Goal: Task Accomplishment & Management: Use online tool/utility

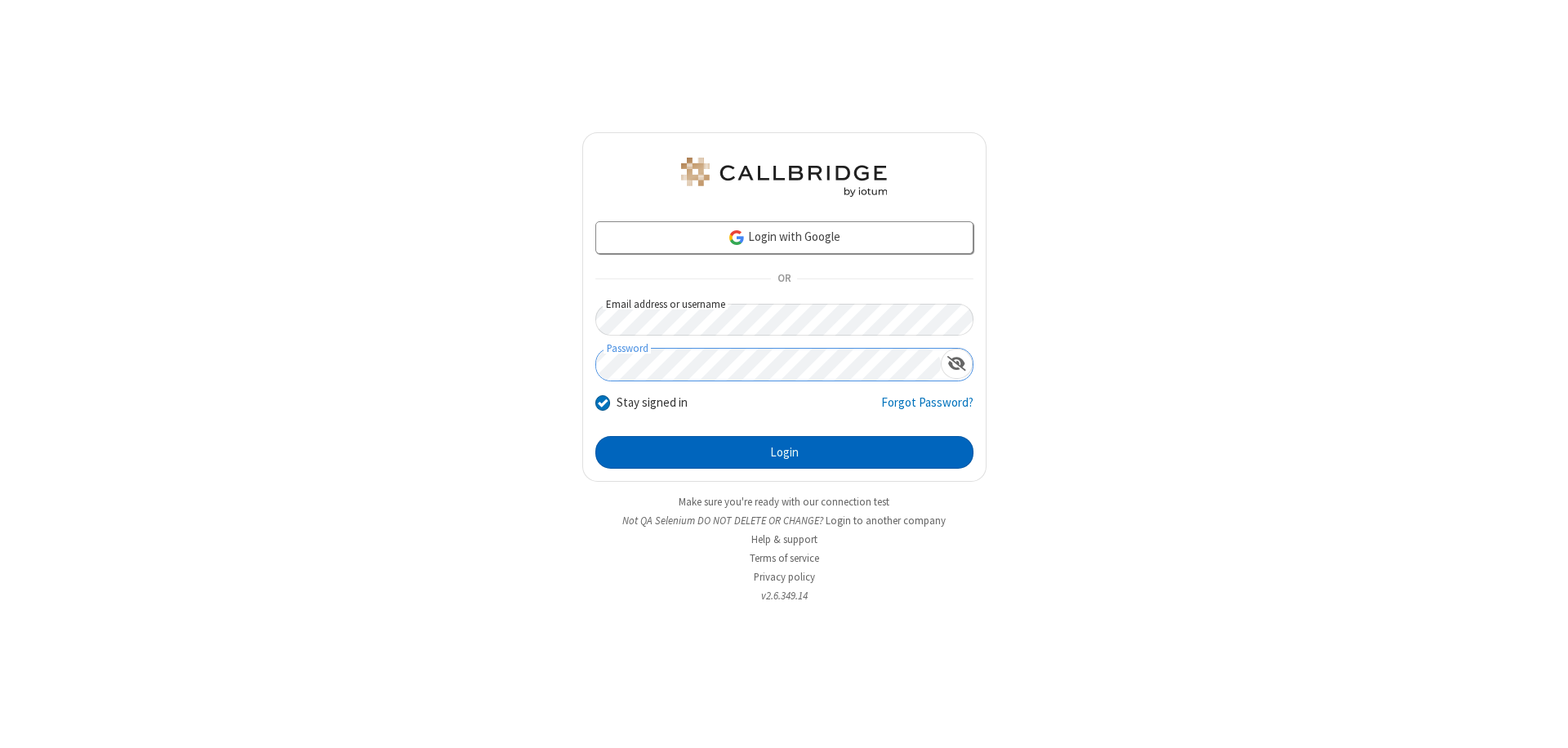
click at [784, 453] on button "Login" at bounding box center [784, 452] width 378 height 32
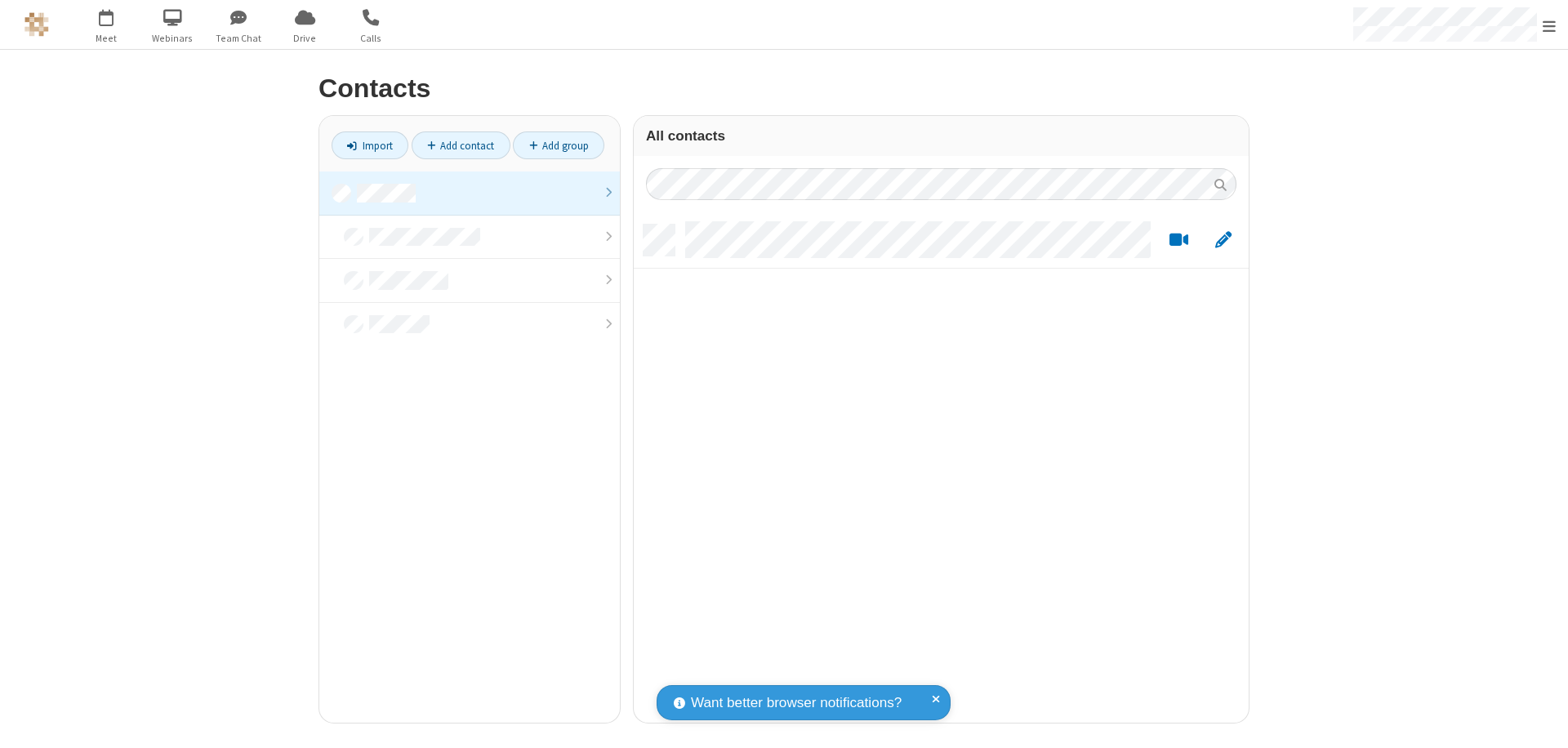
scroll to position [498, 602]
click at [469, 193] on link at bounding box center [469, 194] width 301 height 44
click at [370, 146] on link "Import" at bounding box center [369, 146] width 77 height 28
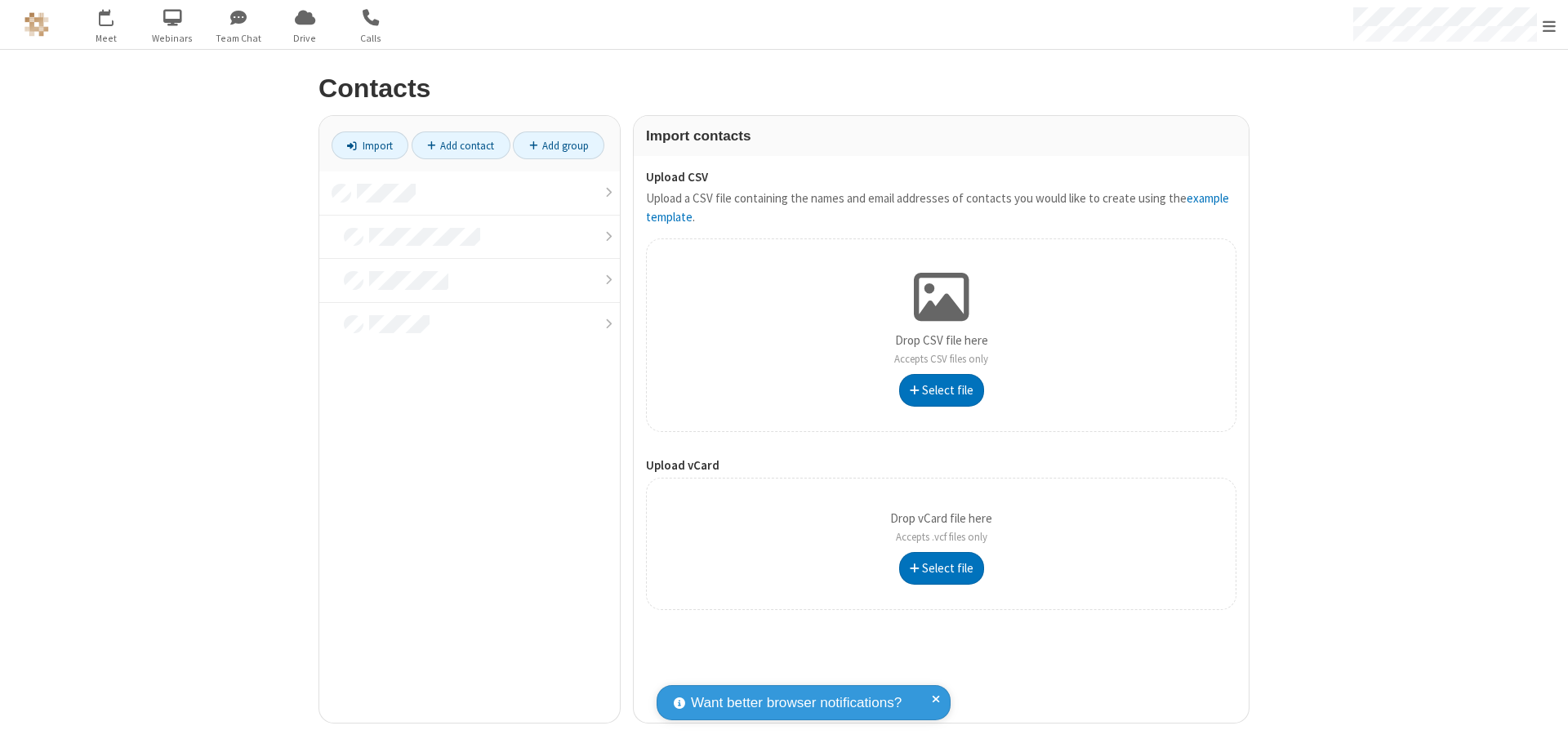
type input "C:\fakepath\contacts.vcf"
click at [469, 193] on link at bounding box center [469, 194] width 301 height 44
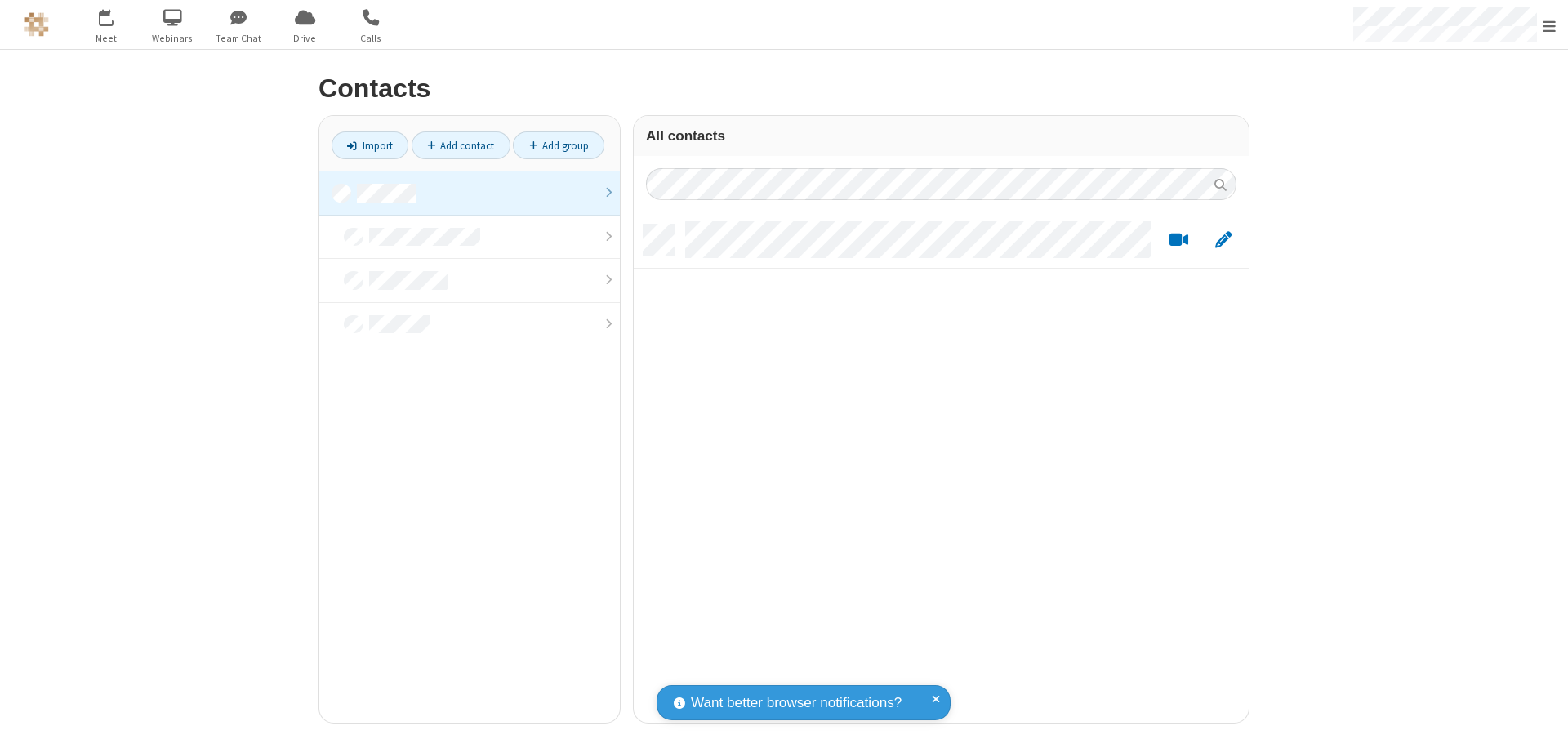
scroll to position [498, 602]
